Goal: Book appointment/travel/reservation

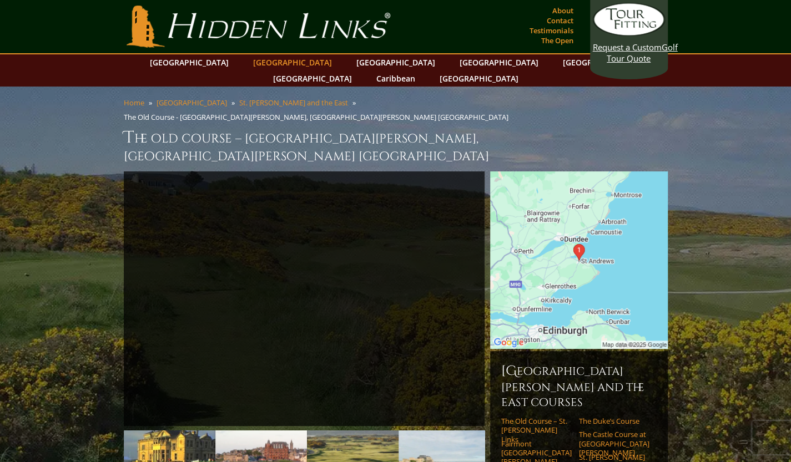
click at [280, 67] on link "[GEOGRAPHIC_DATA]" at bounding box center [293, 62] width 90 height 16
